Goal: Task Accomplishment & Management: Use online tool/utility

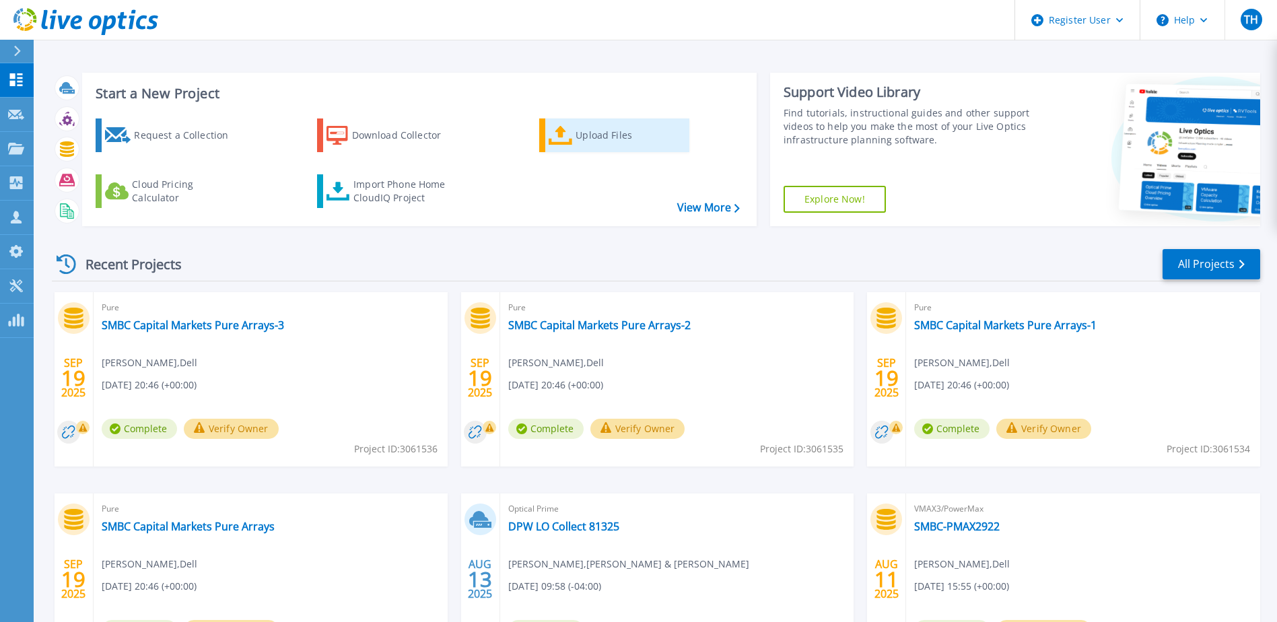
click at [580, 133] on div "Upload Files" at bounding box center [629, 135] width 108 height 27
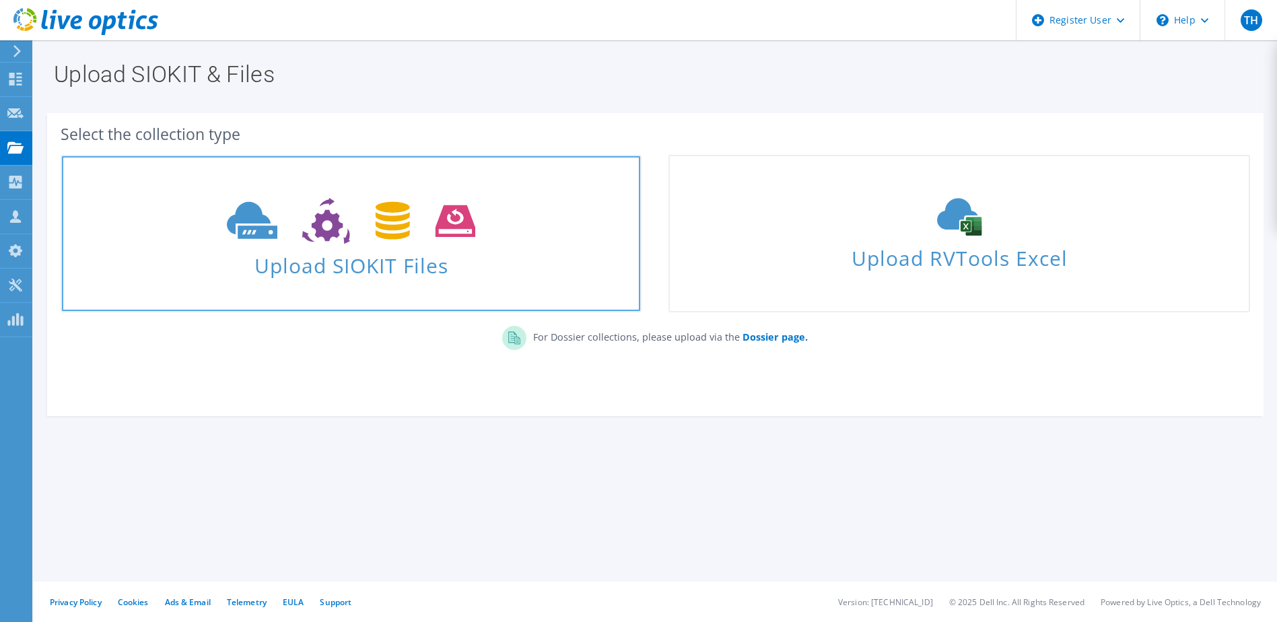
click at [341, 238] on icon at bounding box center [351, 221] width 248 height 46
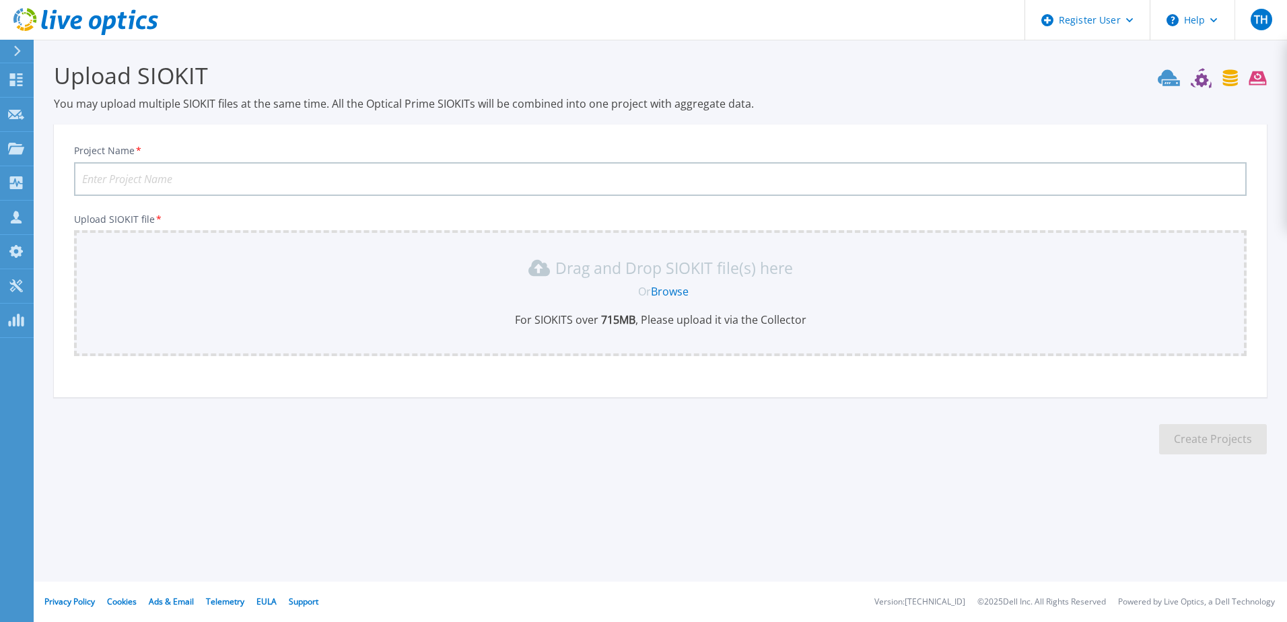
click at [322, 182] on input "Project Name *" at bounding box center [660, 179] width 1172 height 34
type input "SMBC-CM-Pure-Perf"
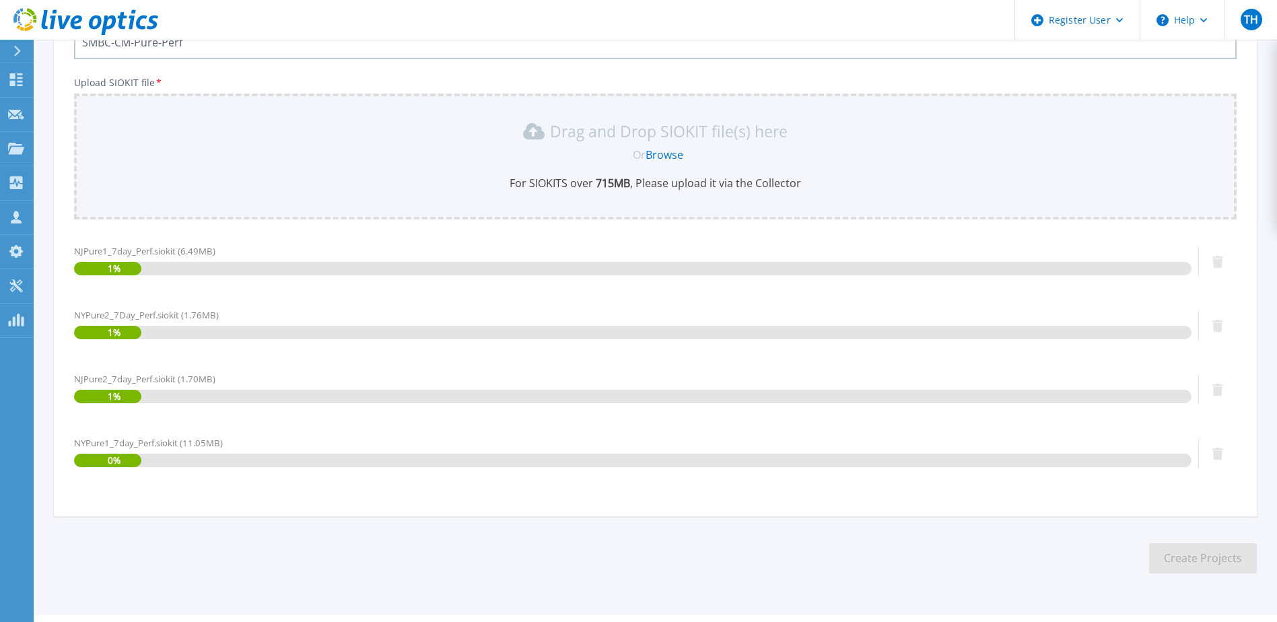
scroll to position [170, 0]
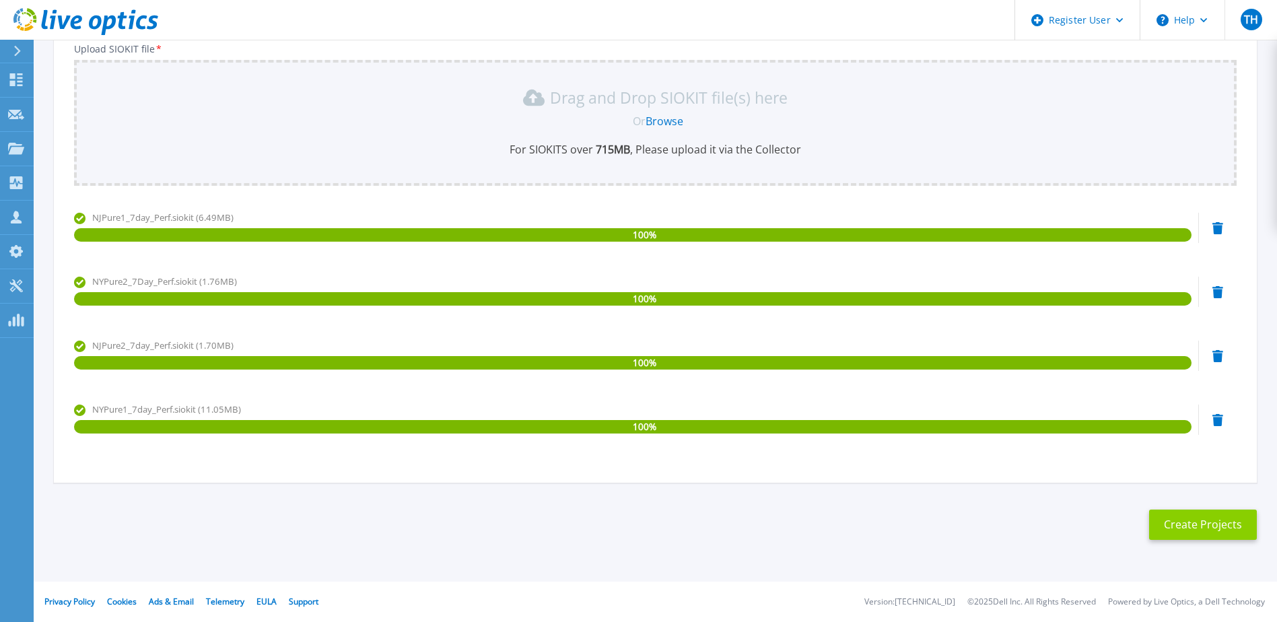
click at [1199, 526] on button "Create Projects" at bounding box center [1203, 524] width 108 height 30
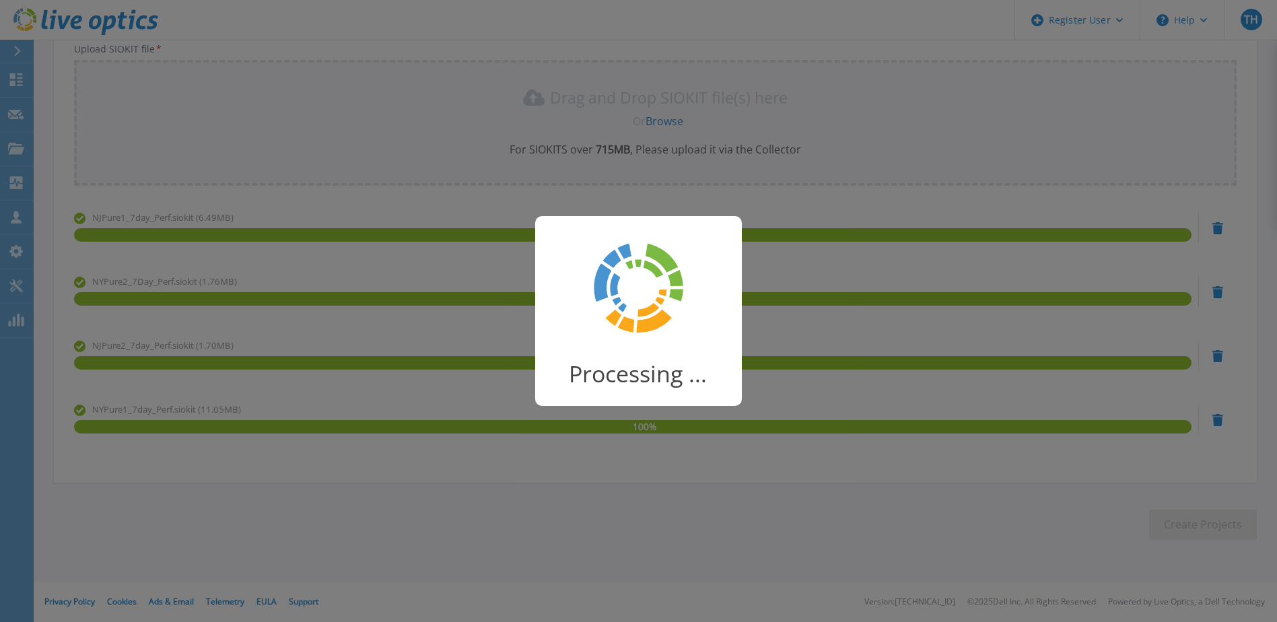
scroll to position [17, 0]
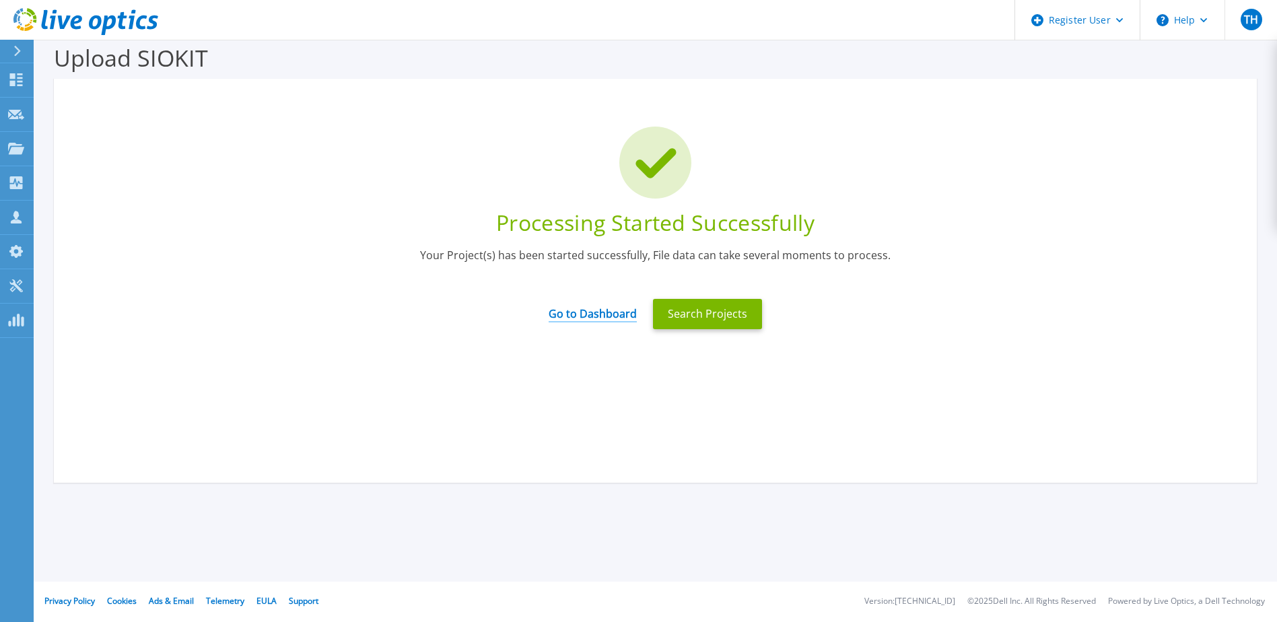
click at [610, 316] on link "Go to Dashboard" at bounding box center [592, 309] width 88 height 26
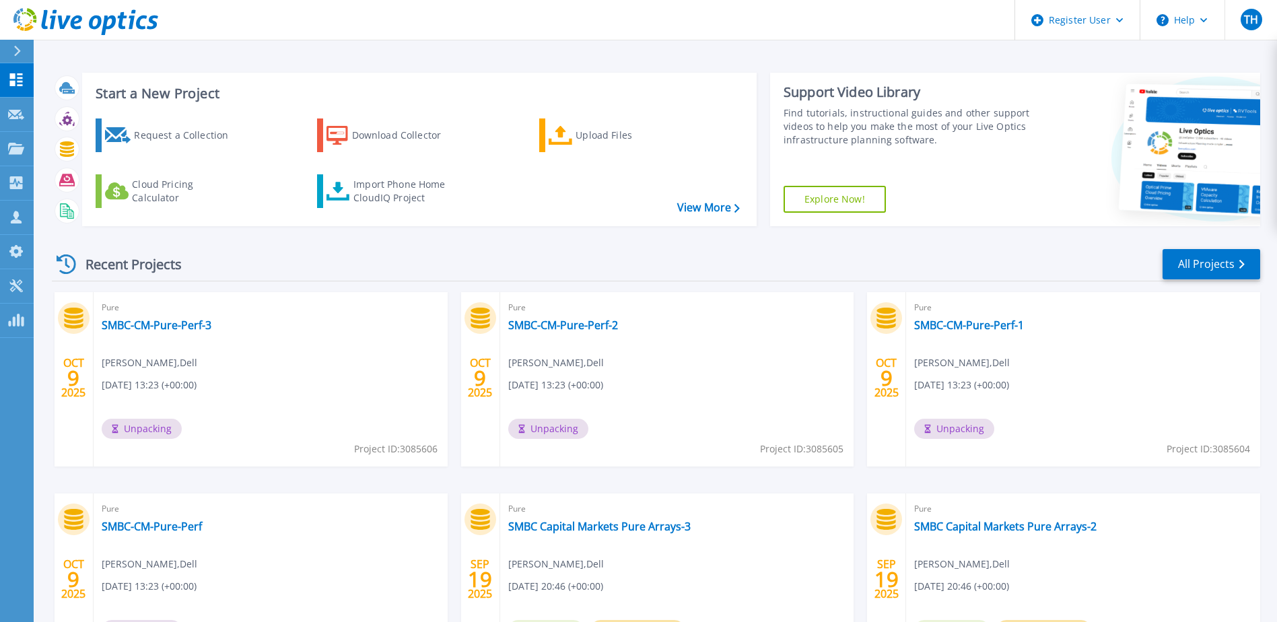
scroll to position [67, 0]
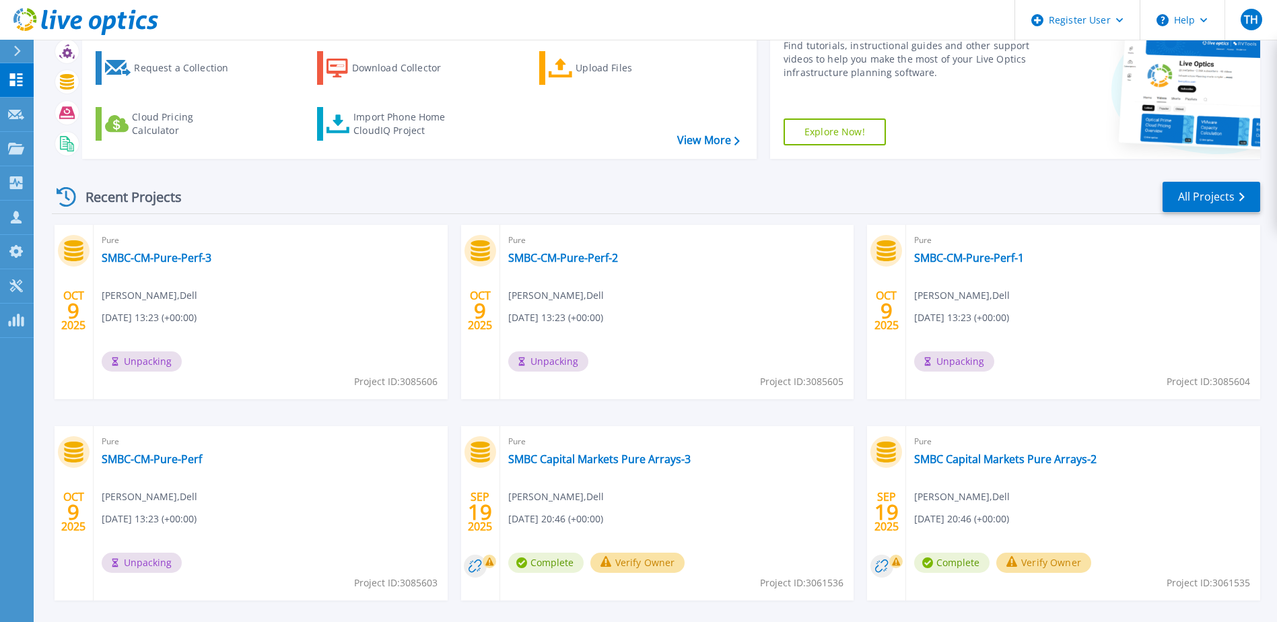
click at [846, 200] on div "Recent Projects All Projects" at bounding box center [656, 197] width 1208 height 34
click at [859, 210] on div "Recent Projects All Projects" at bounding box center [656, 197] width 1208 height 34
click at [859, 215] on div "Recent Projects All Projects OCT 9 2025 Pure SMBC-CM-Pure-Perf-3 Tom Hanrahan ,…" at bounding box center [656, 404] width 1208 height 468
click at [859, 213] on div "Recent Projects All Projects" at bounding box center [656, 197] width 1208 height 34
click at [18, 149] on icon at bounding box center [16, 148] width 16 height 11
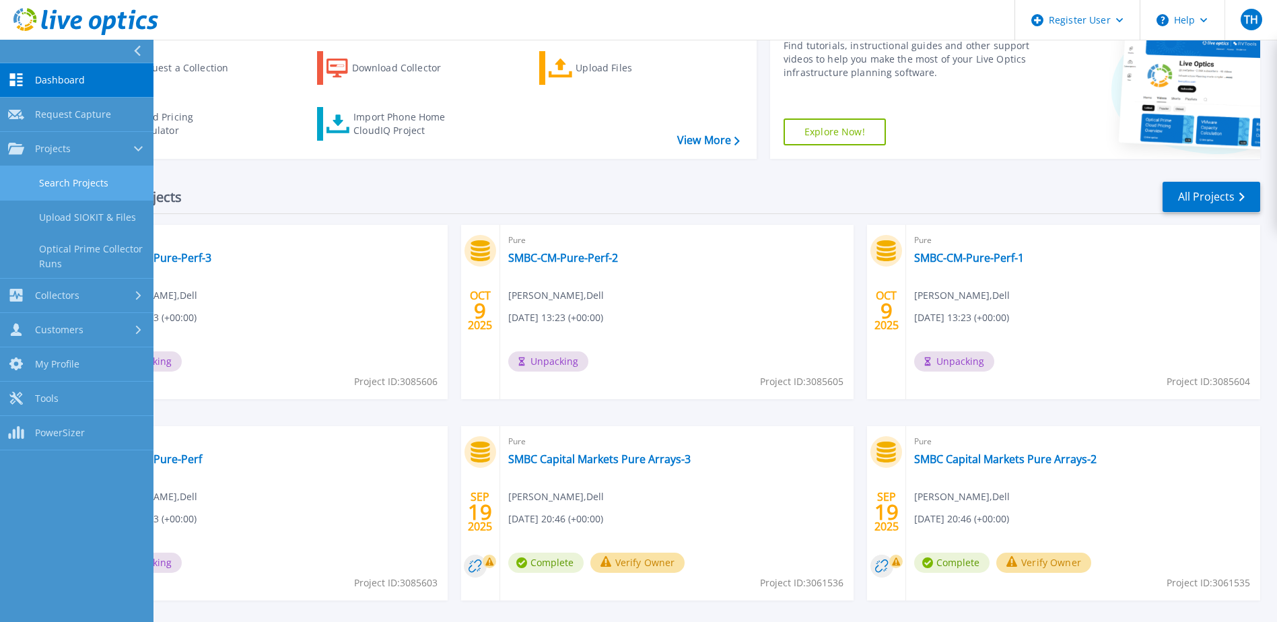
click at [87, 176] on link "Search Projects" at bounding box center [76, 183] width 153 height 34
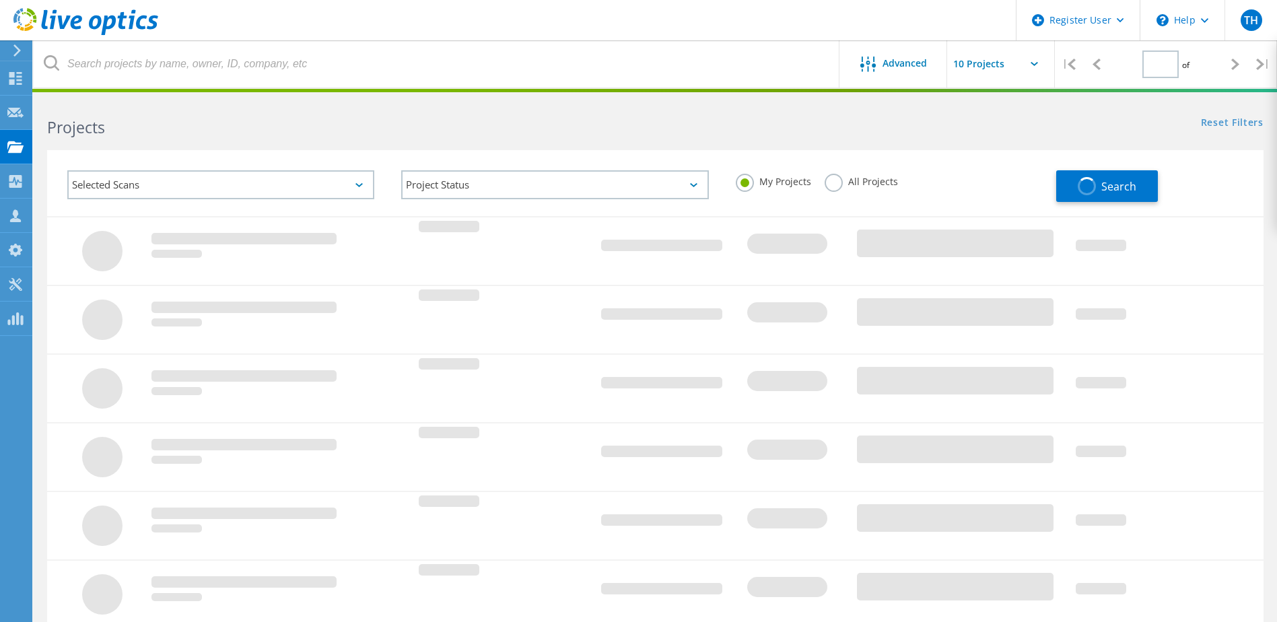
type input "1"
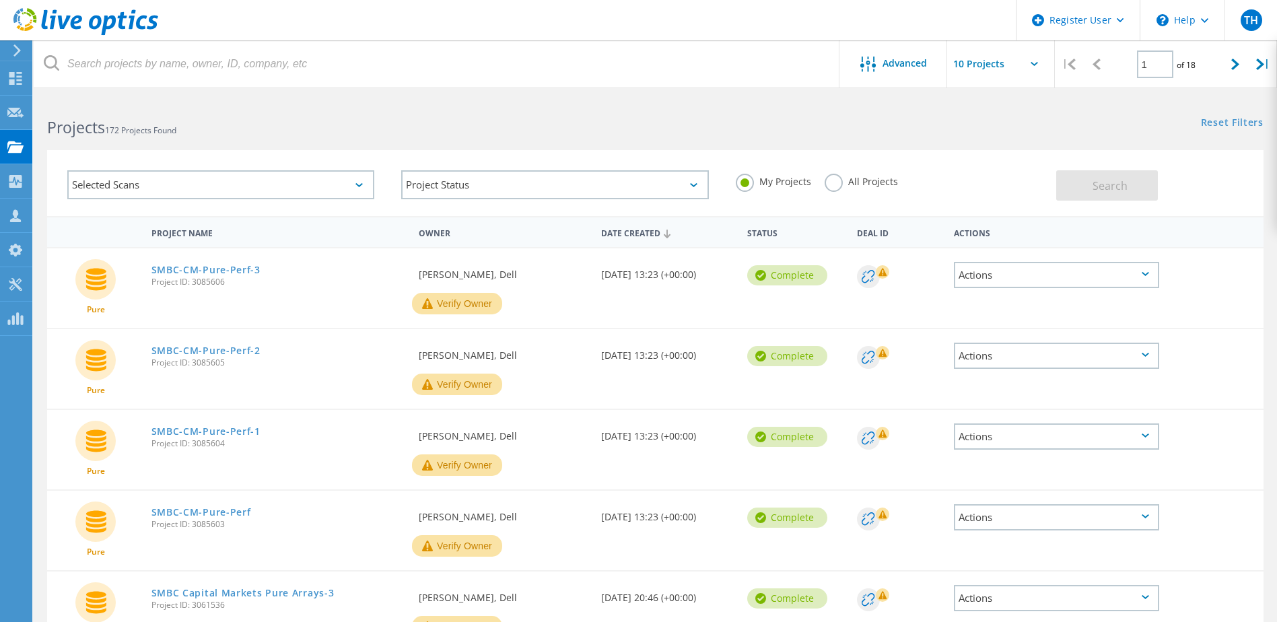
click at [578, 88] on html "Register User \n Help Explore Helpful Articles Contact Support TH Dell User Tom…" at bounding box center [638, 554] width 1277 height 1108
click at [174, 509] on link "SMBC-CM-Pure-Perf" at bounding box center [201, 511] width 100 height 9
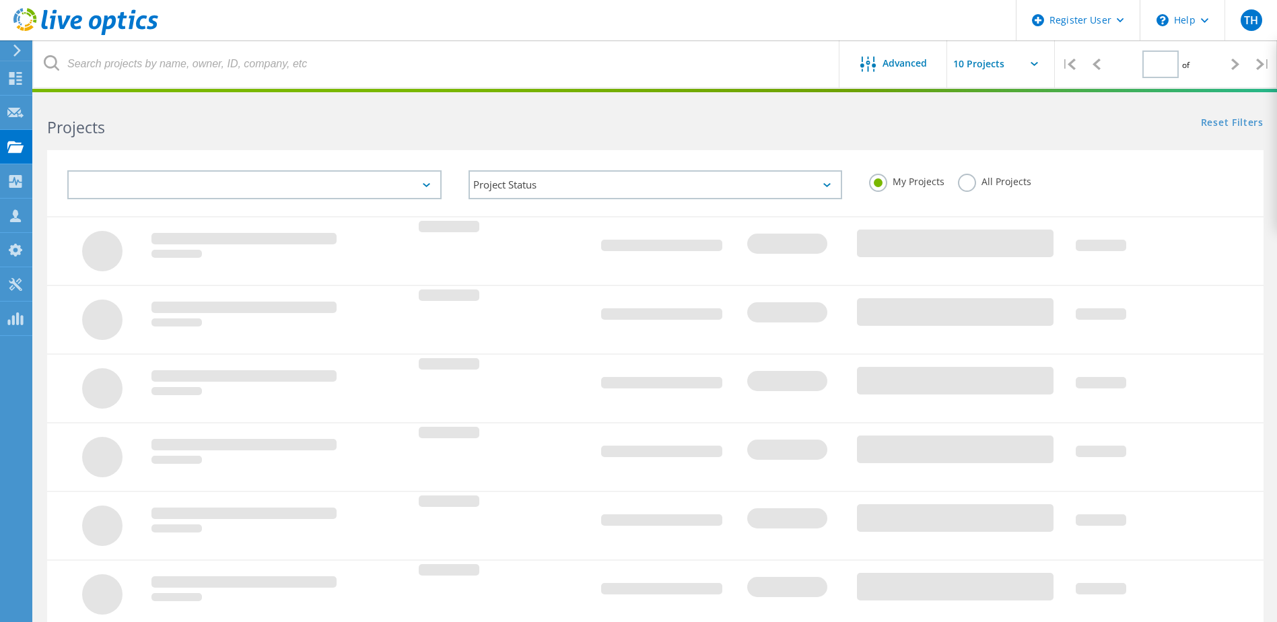
type input "1"
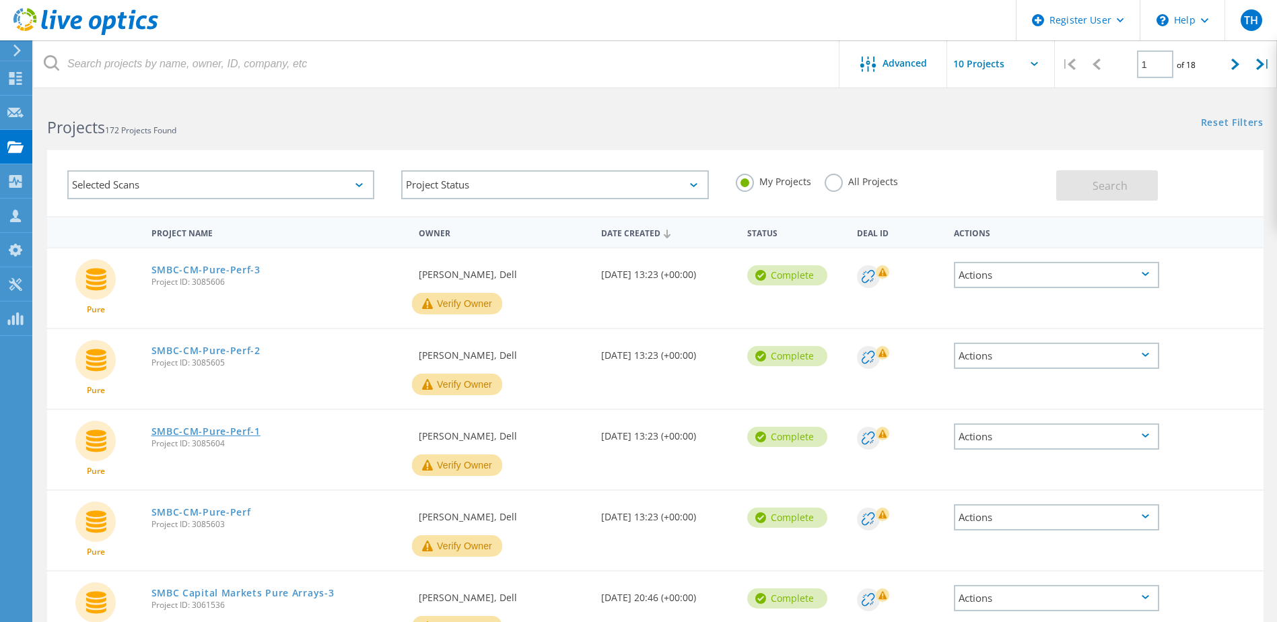
click at [198, 430] on link "SMBC-CM-Pure-Perf-1" at bounding box center [205, 431] width 109 height 9
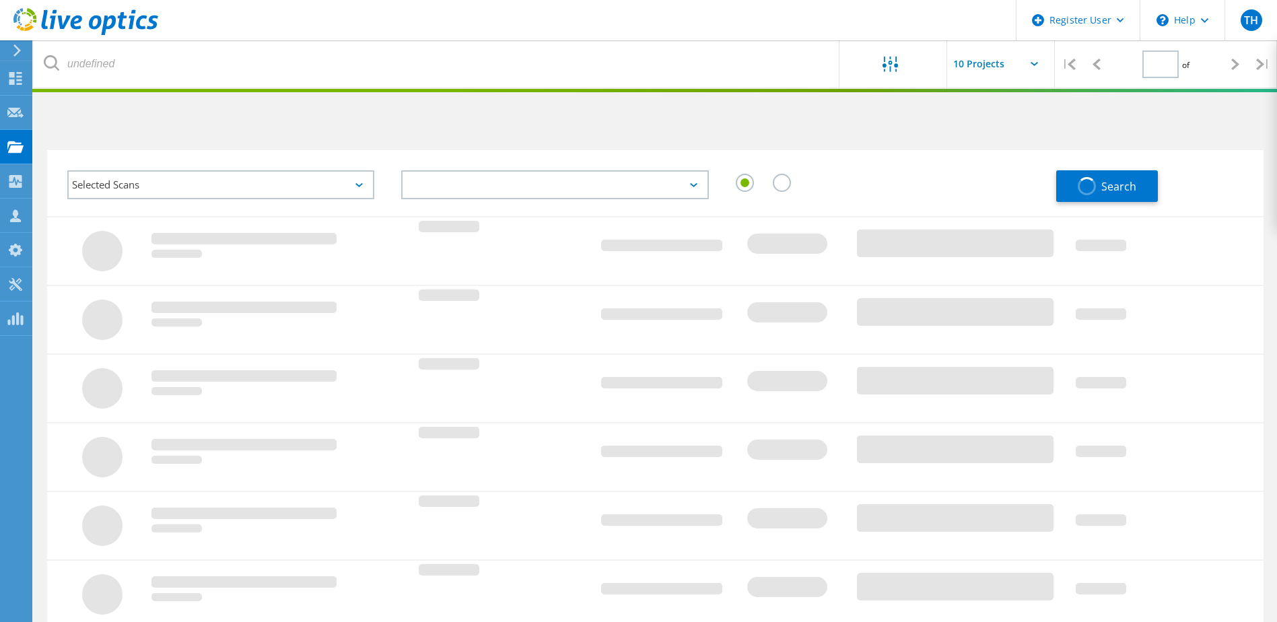
type input "1"
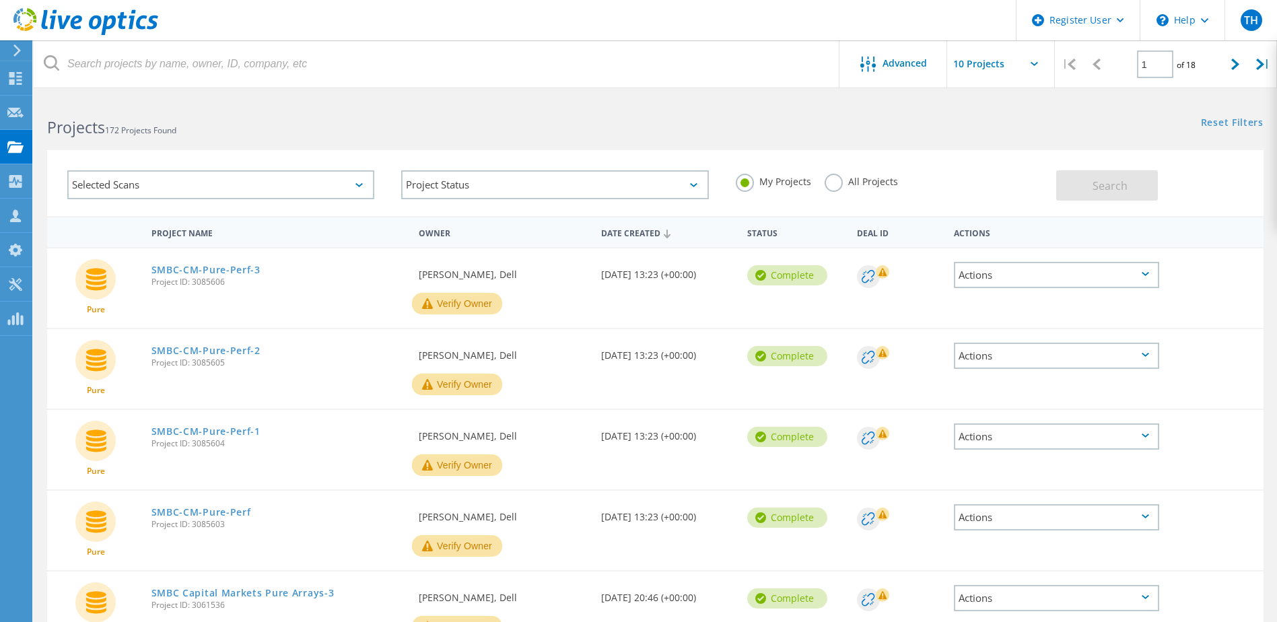
click at [223, 359] on span "Project ID: 3085605" at bounding box center [278, 363] width 254 height 8
click at [224, 352] on link "SMBC-CM-Pure-Perf-2" at bounding box center [205, 350] width 109 height 9
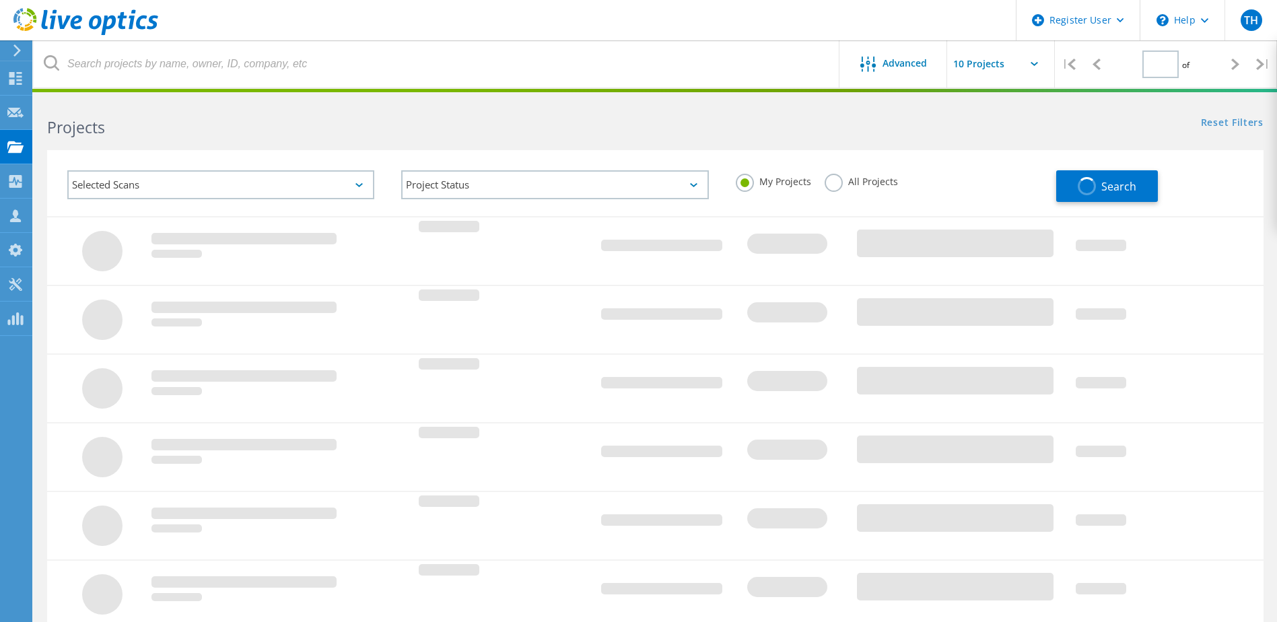
type input "1"
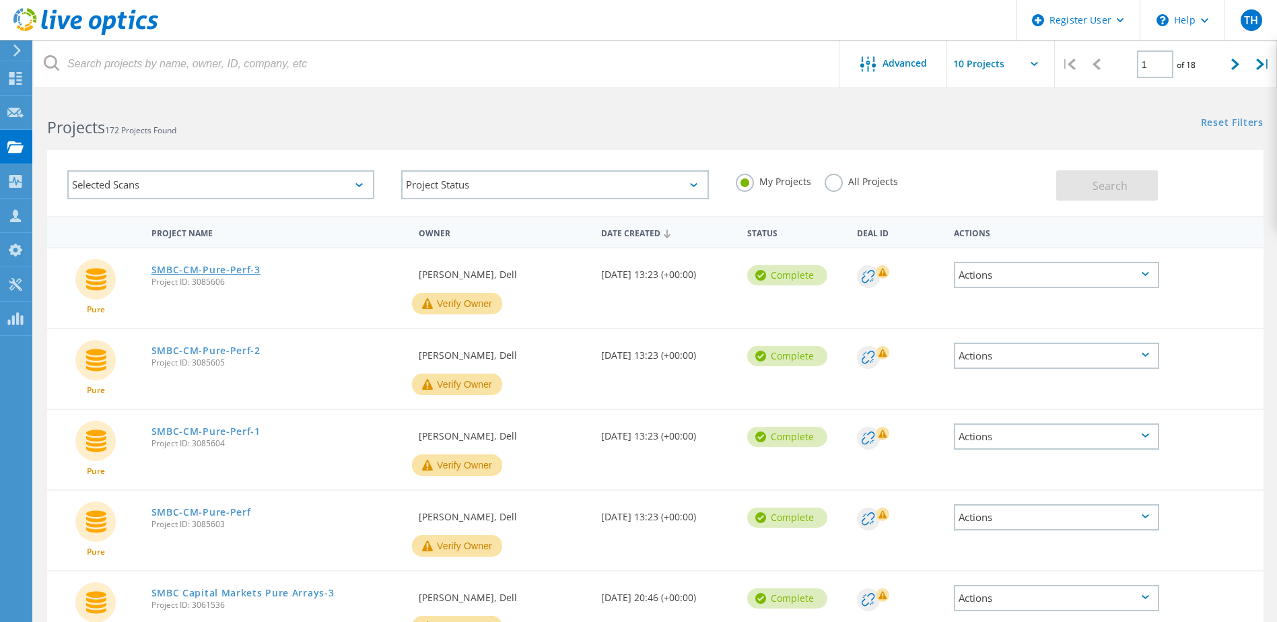
click at [225, 273] on link "SMBC-CM-Pure-Perf-3" at bounding box center [205, 269] width 109 height 9
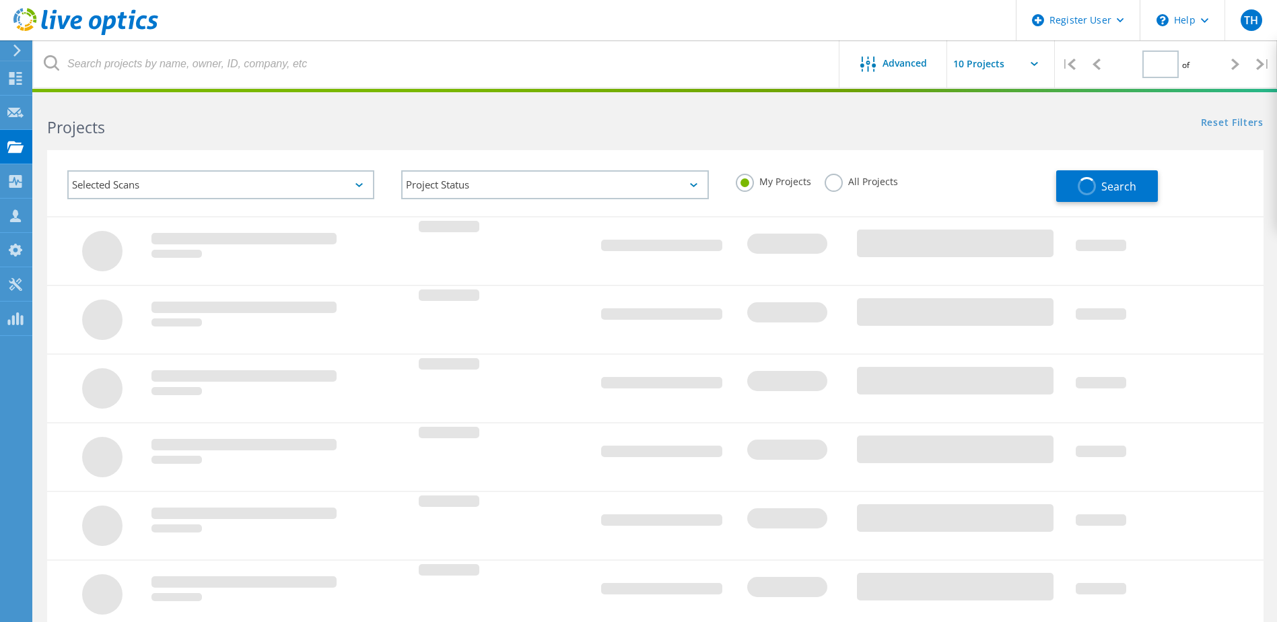
type input "1"
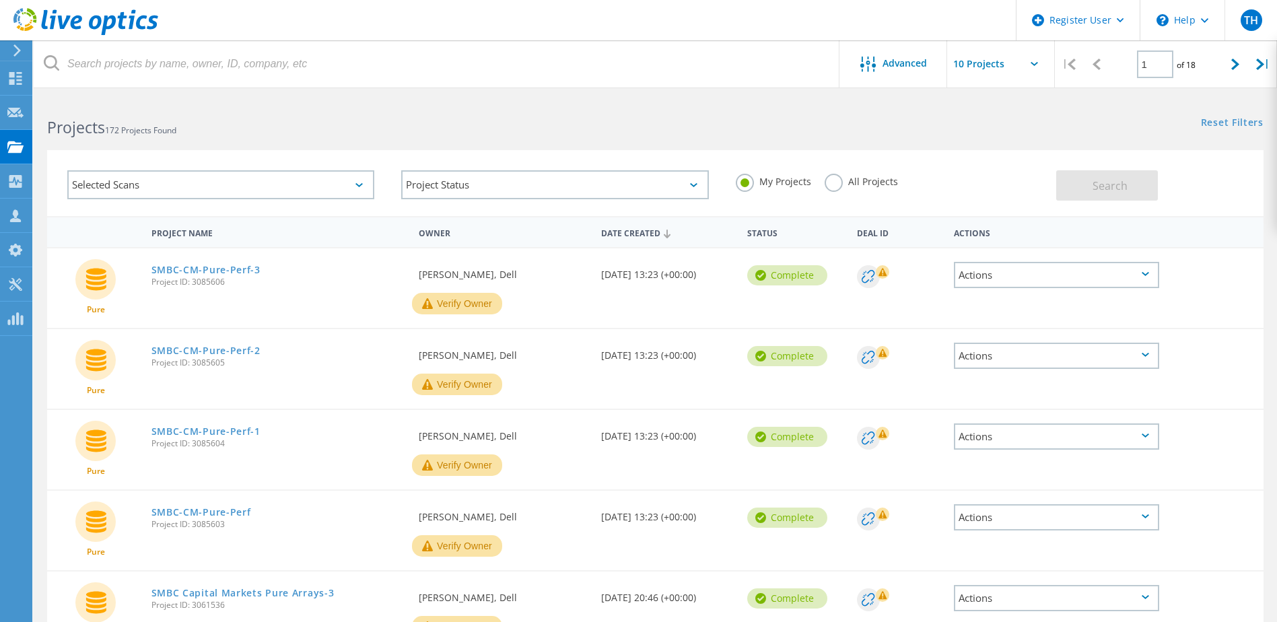
click at [668, 138] on div "Selected Scans Project Status In Progress Complete Published Anonymous Archived…" at bounding box center [655, 174] width 1243 height 83
